Goal: Transaction & Acquisition: Book appointment/travel/reservation

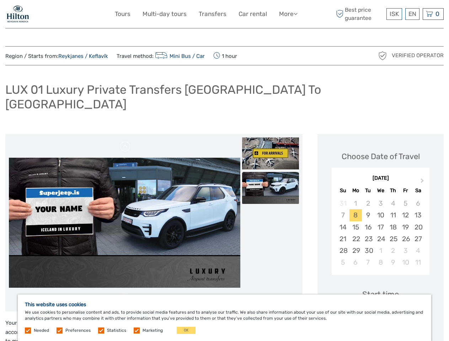
click at [287, 14] on link "More" at bounding box center [288, 14] width 18 height 10
click at [296, 13] on icon at bounding box center [295, 14] width 4 height 6
click at [394, 14] on span "ISK" at bounding box center [393, 13] width 9 height 7
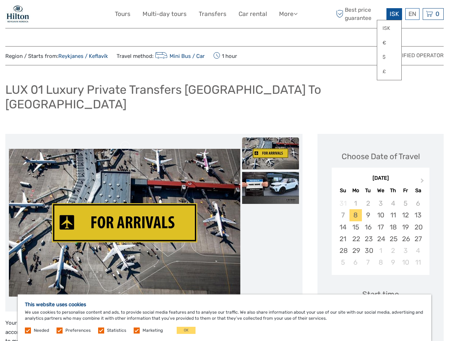
click at [412, 14] on div "EN English Español Deutsch" at bounding box center [412, 14] width 14 height 12
click at [433, 14] on div "0 Items Total 0 ISK Checkout The shopping cart is empty." at bounding box center [432, 14] width 21 height 12
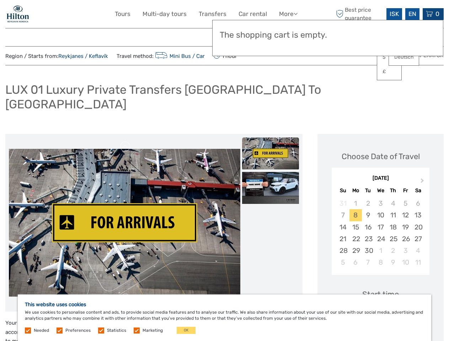
click at [124, 208] on img at bounding box center [124, 223] width 231 height 148
click at [125, 141] on link at bounding box center [125, 146] width 11 height 11
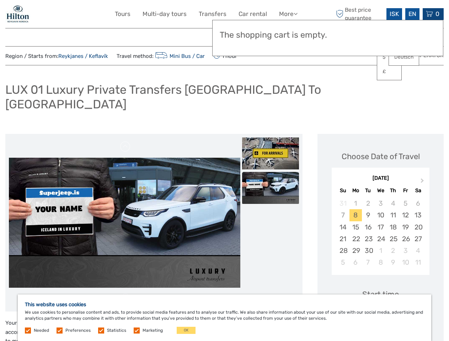
click at [270, 139] on img at bounding box center [270, 153] width 57 height 32
click at [270, 174] on img at bounding box center [270, 188] width 57 height 32
